Goal: Information Seeking & Learning: Understand process/instructions

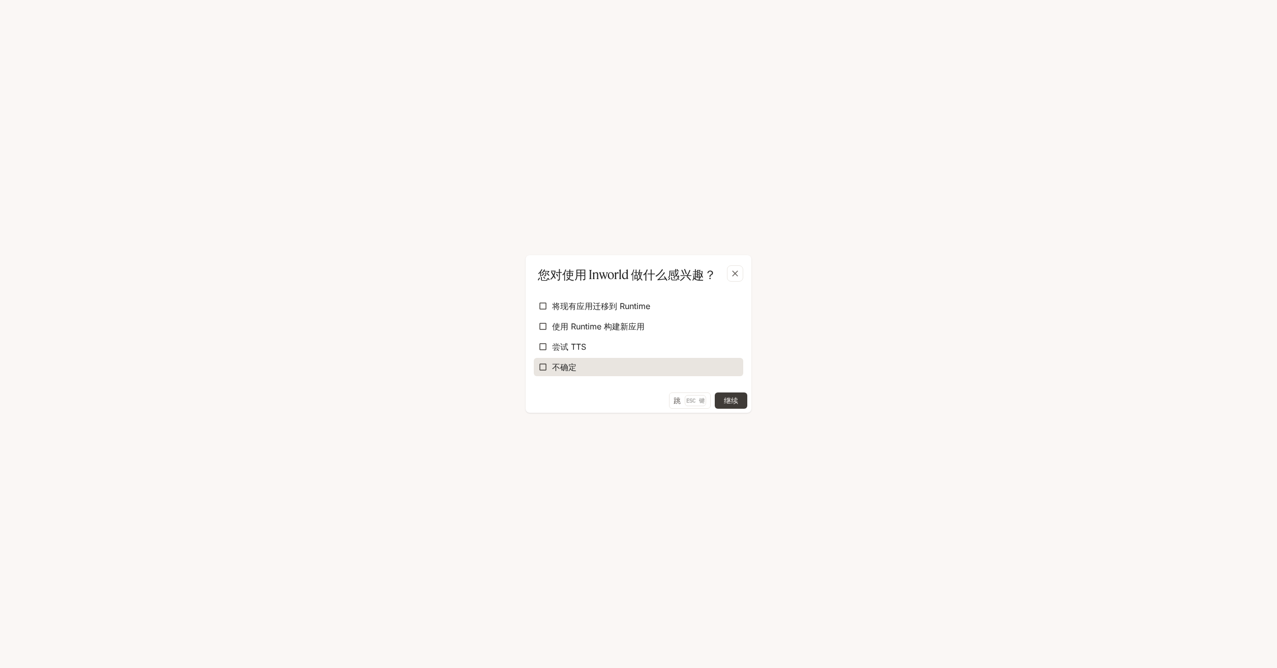
click at [641, 361] on label "不确定" at bounding box center [638, 367] width 209 height 18
click at [737, 401] on button "继续" at bounding box center [731, 400] width 33 height 16
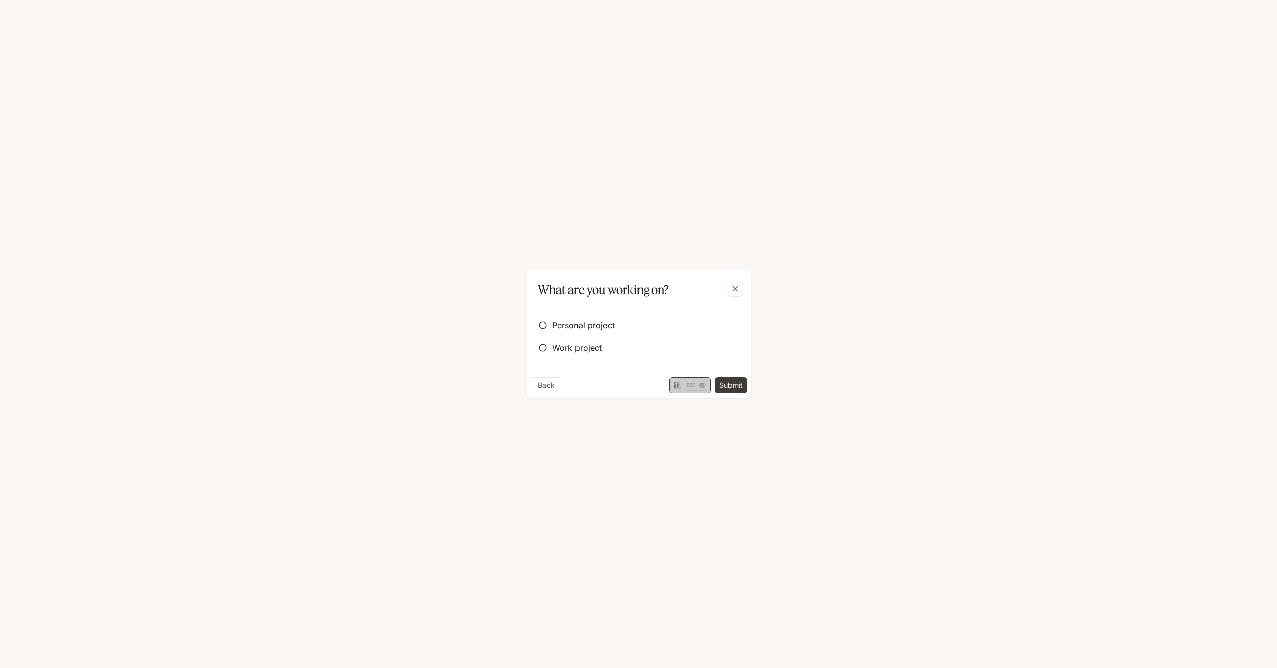
click at [678, 384] on font "跳" at bounding box center [677, 385] width 7 height 13
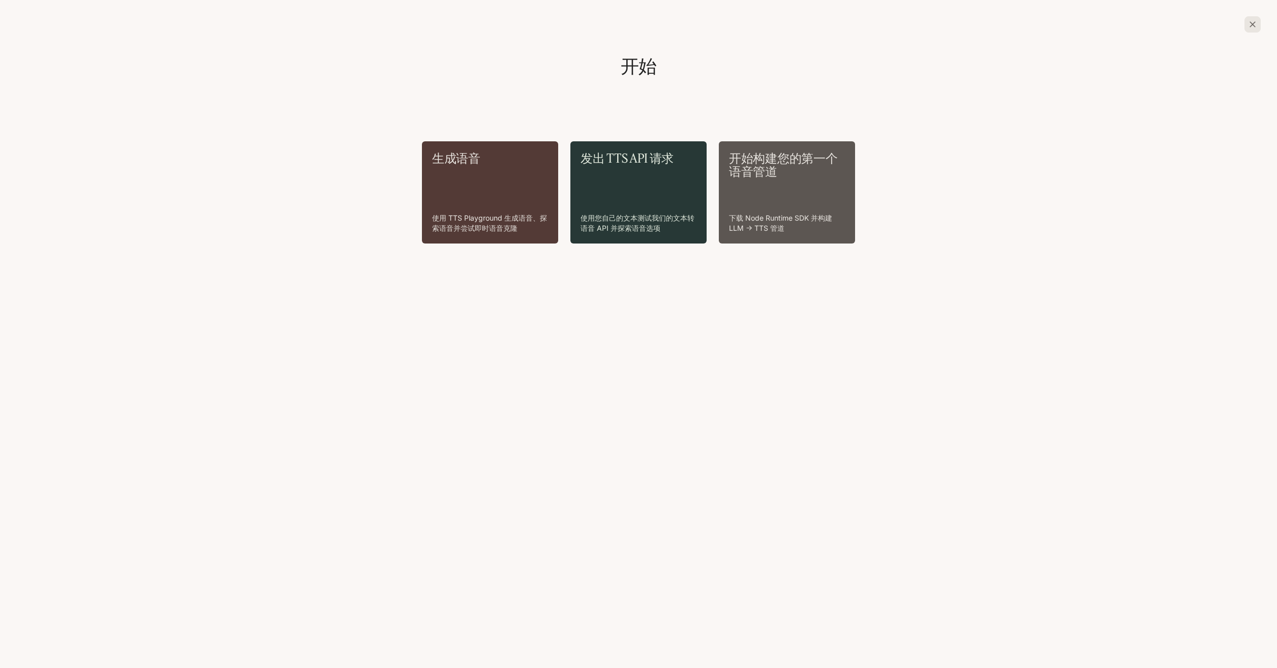
click at [645, 207] on div "发出 TTS API 请求 使用您自己的文本测试我们的文本转语音 API 并探索语音选项" at bounding box center [638, 192] width 116 height 82
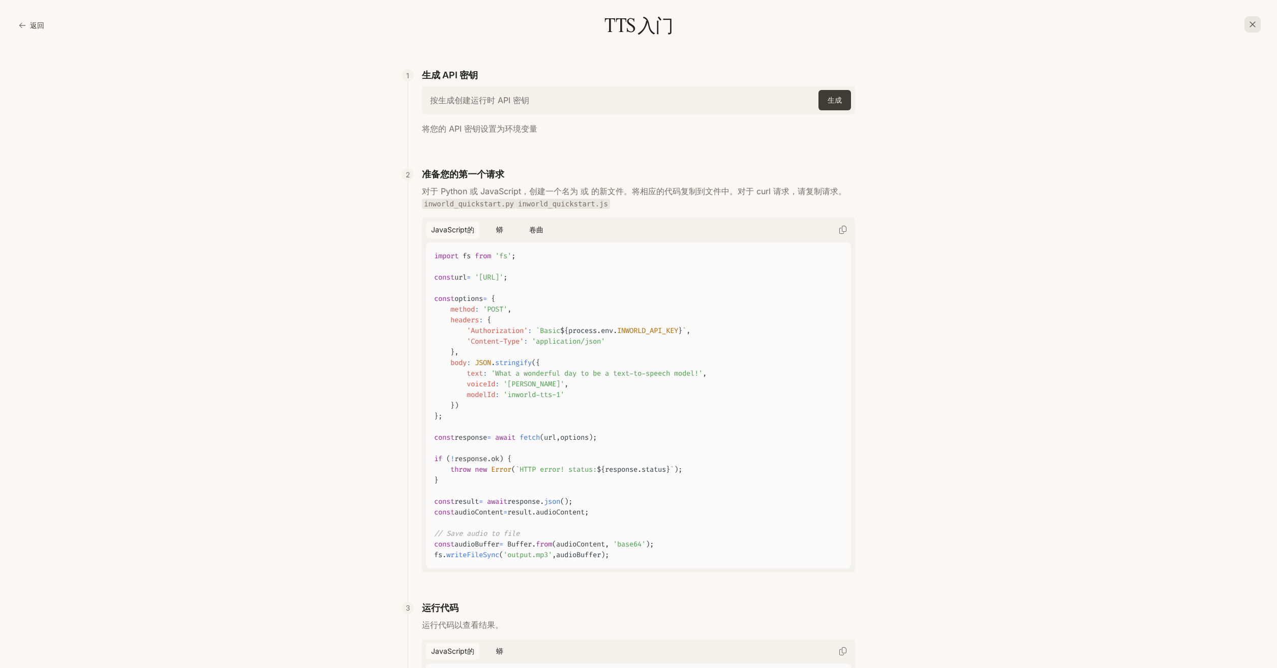
click at [506, 99] on h6 "按生成创建运行时 API 密钥" at bounding box center [479, 100] width 99 height 11
click at [828, 95] on button "生成" at bounding box center [834, 100] width 33 height 20
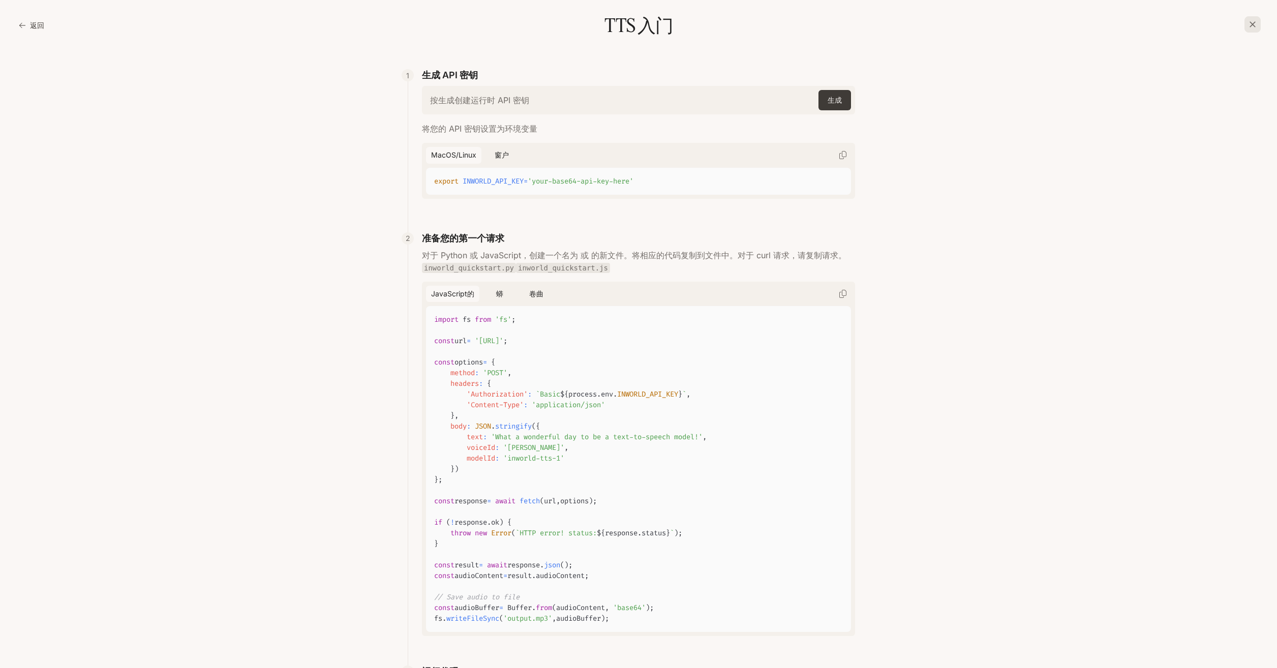
click at [641, 242] on div "2 准备您的第一个请求" at bounding box center [638, 240] width 433 height 18
click at [504, 158] on button "窗户" at bounding box center [501, 155] width 33 height 17
click at [668, 195] on div "macOS/Linux 窗户 setx INWORLD_API_KEY "your-base64-api-key-here"" at bounding box center [638, 171] width 433 height 56
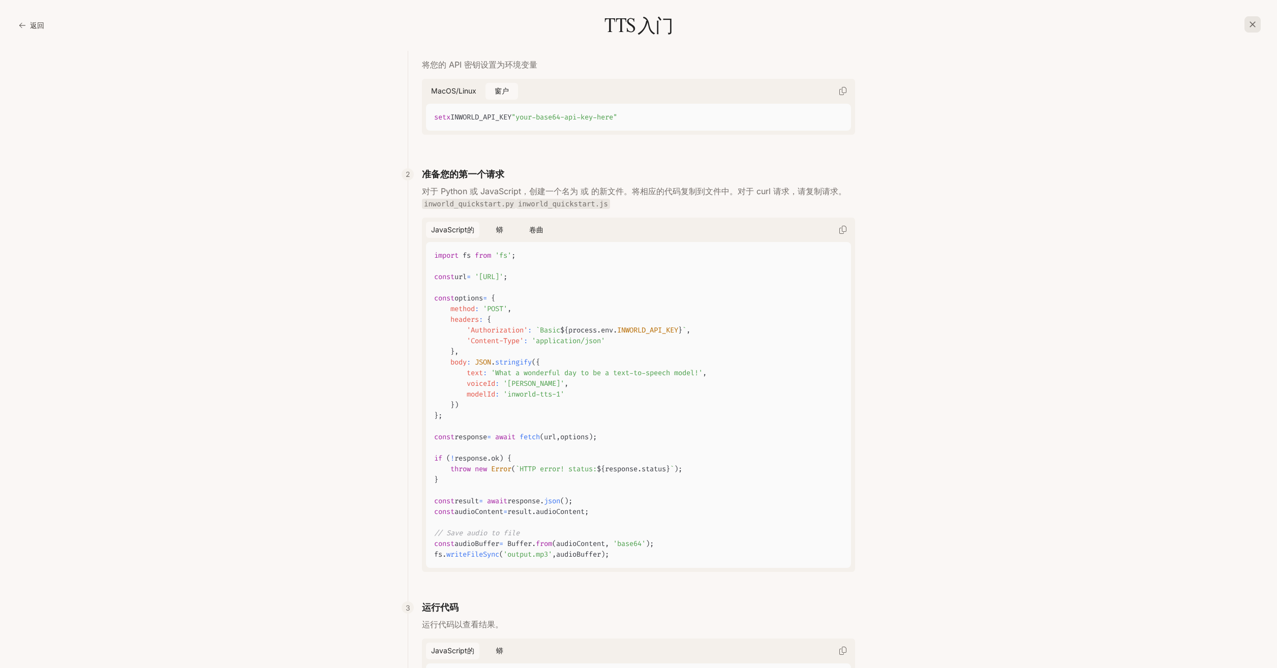
scroll to position [188, 0]
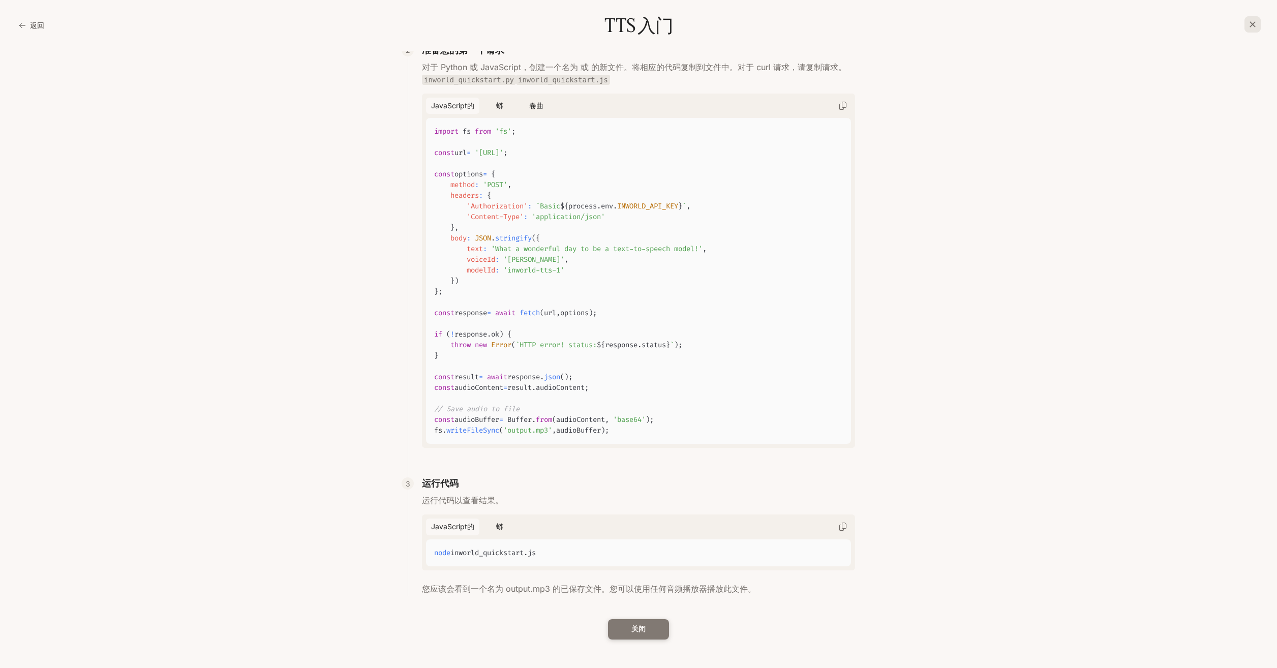
click at [641, 632] on button "关闭" at bounding box center [638, 629] width 61 height 20
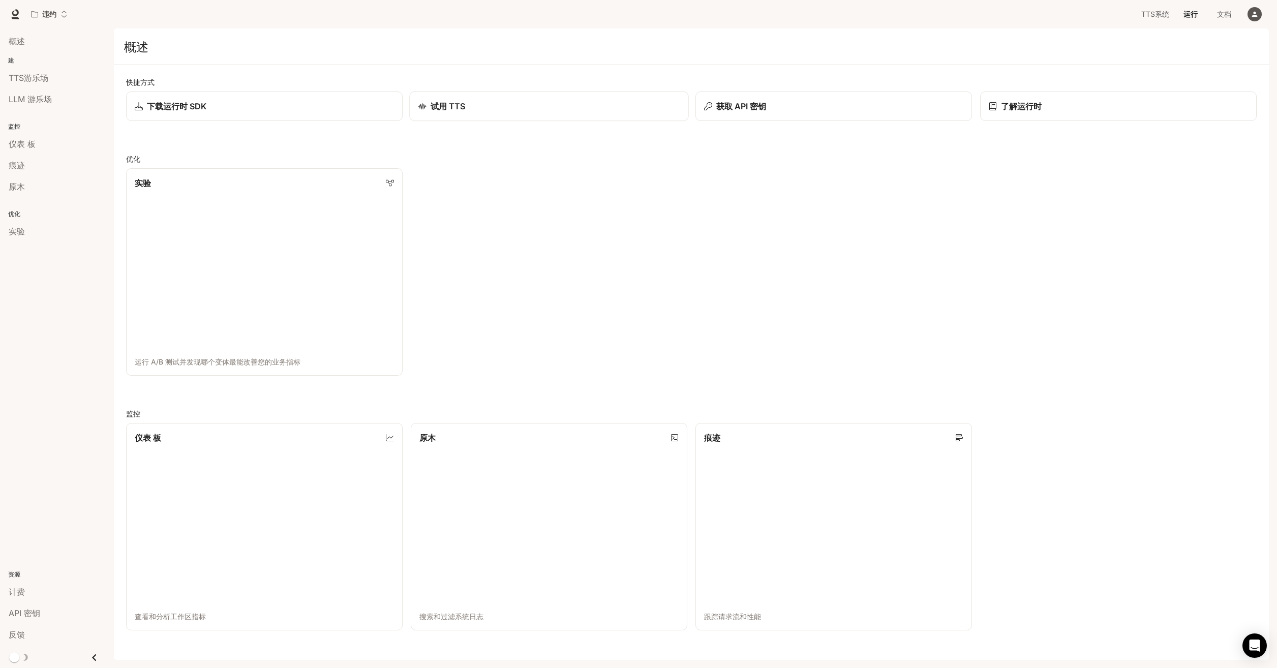
scroll to position [1, 0]
click at [445, 110] on p "试用 TTS" at bounding box center [448, 106] width 35 height 12
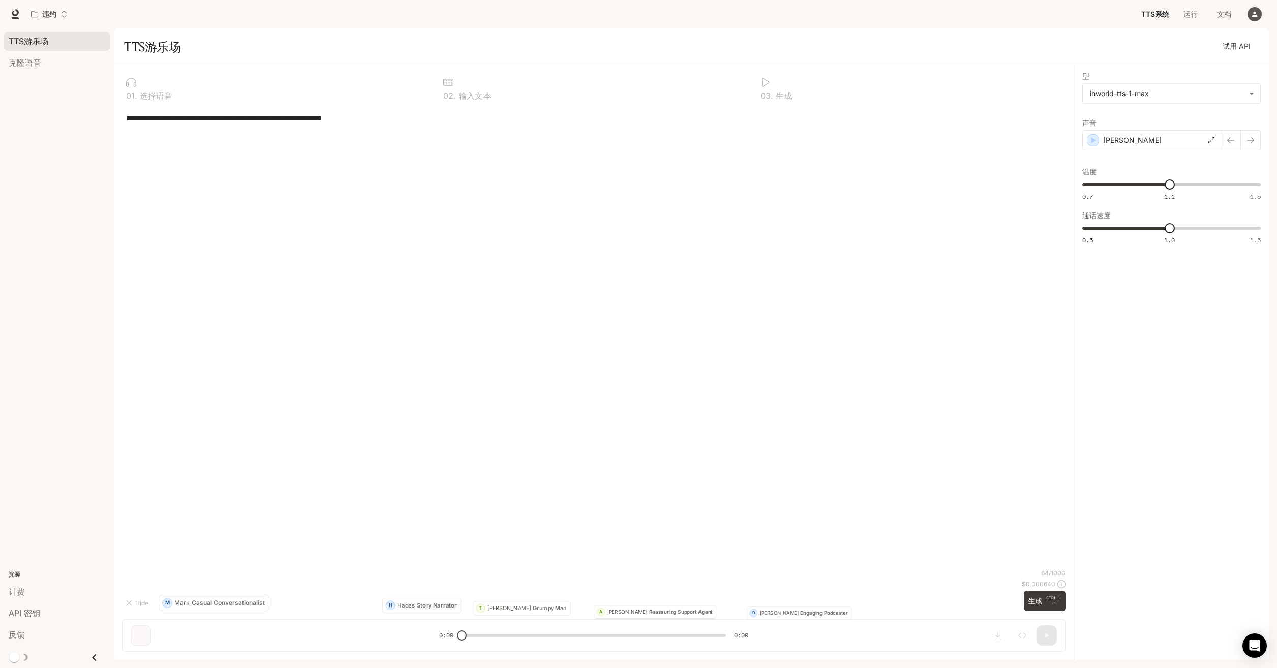
click at [298, 88] on div "0 1 . 选择语音" at bounding box center [276, 88] width 309 height 30
click at [30, 64] on span "克隆语音" at bounding box center [25, 62] width 33 height 12
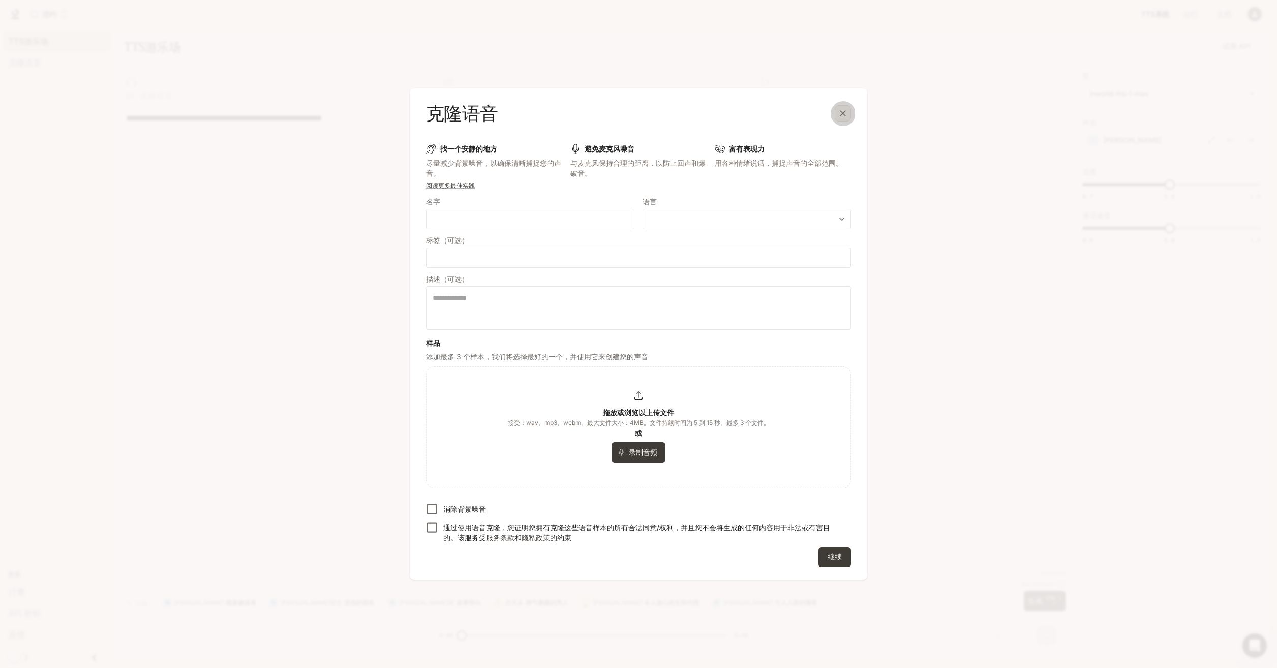
click at [849, 113] on div "button" at bounding box center [843, 113] width 16 height 16
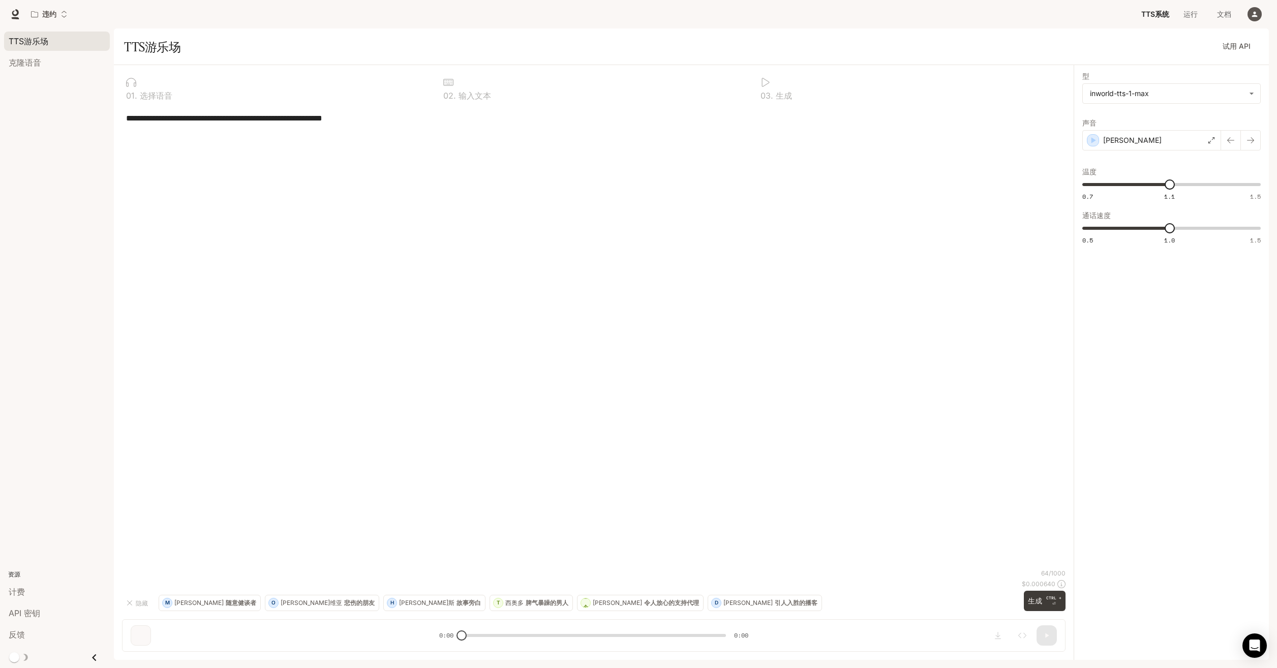
click at [802, 534] on div "**********" at bounding box center [593, 337] width 943 height 463
